Goal: Task Accomplishment & Management: Use online tool/utility

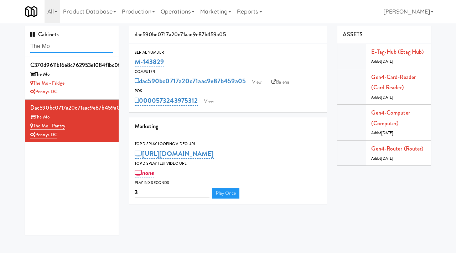
drag, startPoint x: 59, startPoint y: 51, endPoint x: 21, endPoint y: 45, distance: 37.9
click at [21, 45] on div "Cabinets The Mo c370d9611b16e8c762953e1084f1bc0f The Mo The Mo - Fridge Pennys …" at bounding box center [72, 133] width 104 height 215
paste input "Brio- Right- Pantry"
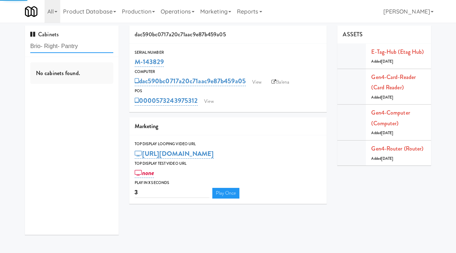
type input "Brio- Right- Pantry"
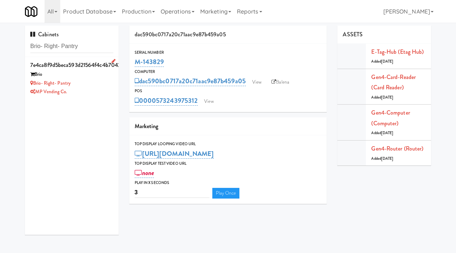
click at [97, 81] on div "Brio- Right- Pantry" at bounding box center [71, 83] width 83 height 9
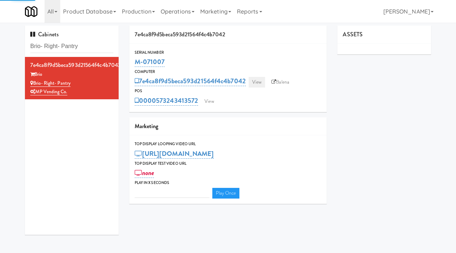
type input "3"
click at [257, 83] on link "View" at bounding box center [257, 82] width 16 height 11
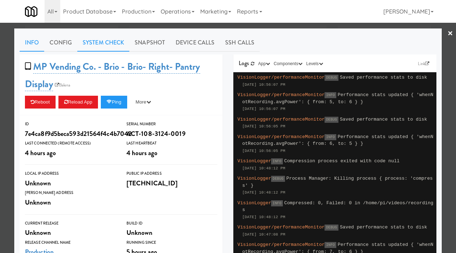
click at [111, 37] on link "System Check" at bounding box center [103, 43] width 52 height 18
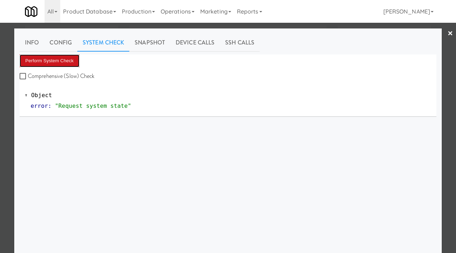
click at [56, 66] on button "Perform System Check" at bounding box center [50, 61] width 60 height 13
click at [0, 70] on div at bounding box center [228, 126] width 456 height 253
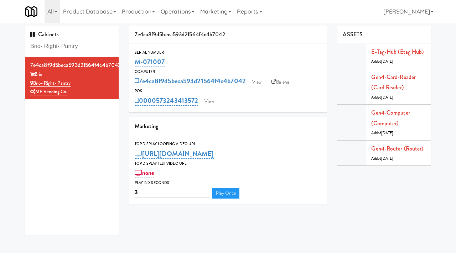
drag, startPoint x: 166, startPoint y: 61, endPoint x: 131, endPoint y: 64, distance: 34.3
click at [131, 64] on div "Serial Number M-071007" at bounding box center [228, 58] width 198 height 19
copy link "M-071007"
click at [292, 79] on link "Balena" at bounding box center [280, 82] width 25 height 11
